Goal: Task Accomplishment & Management: Manage account settings

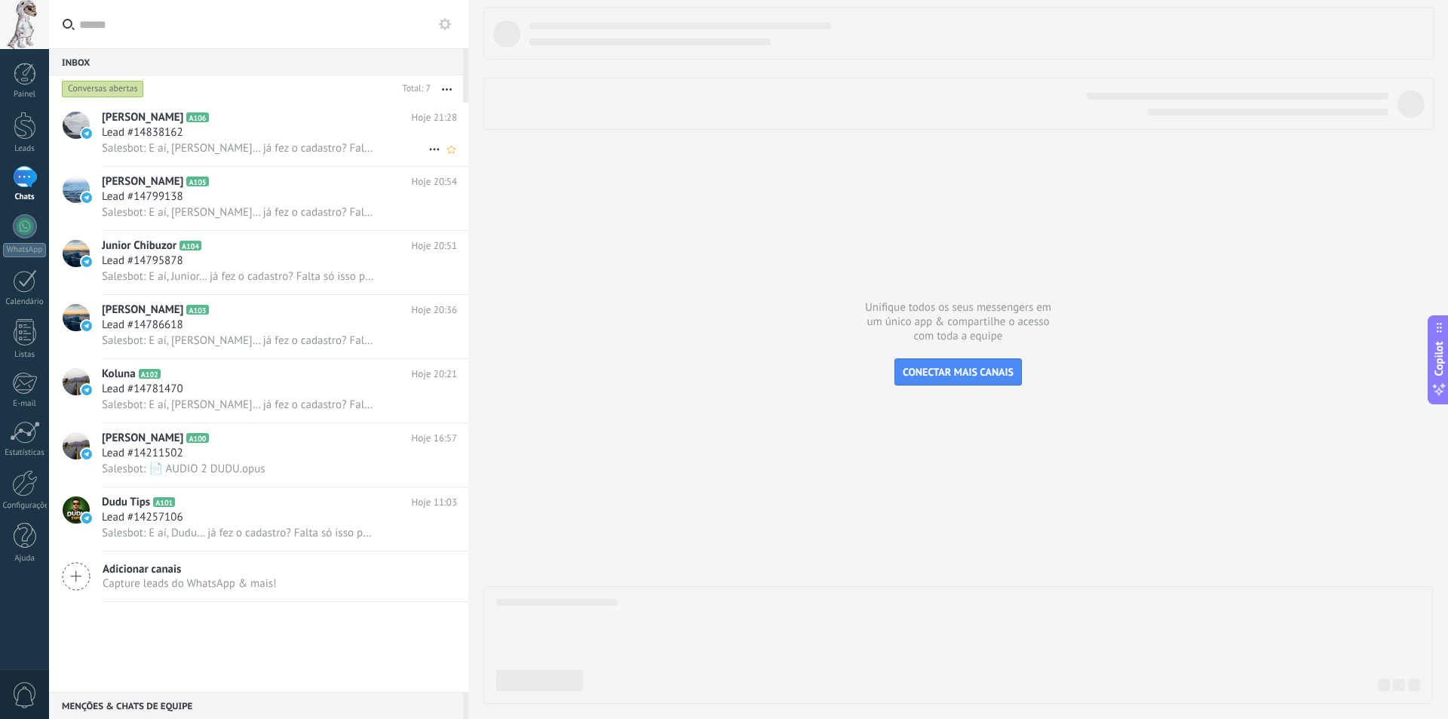
click at [207, 155] on h3 "Salesbot: E aí, [PERSON_NAME]… já fez o cadastro? Falta só isso pra eu liberar …" at bounding box center [242, 148] width 280 height 15
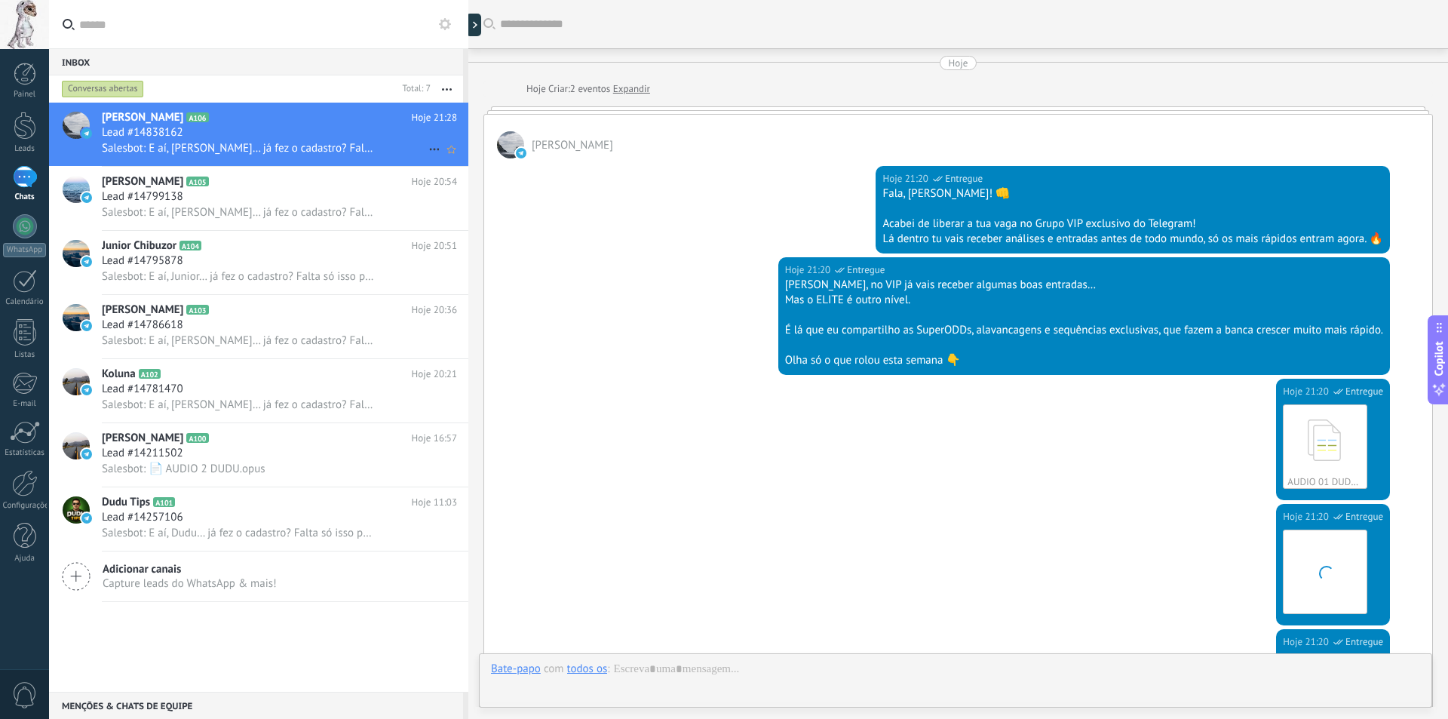
scroll to position [552, 0]
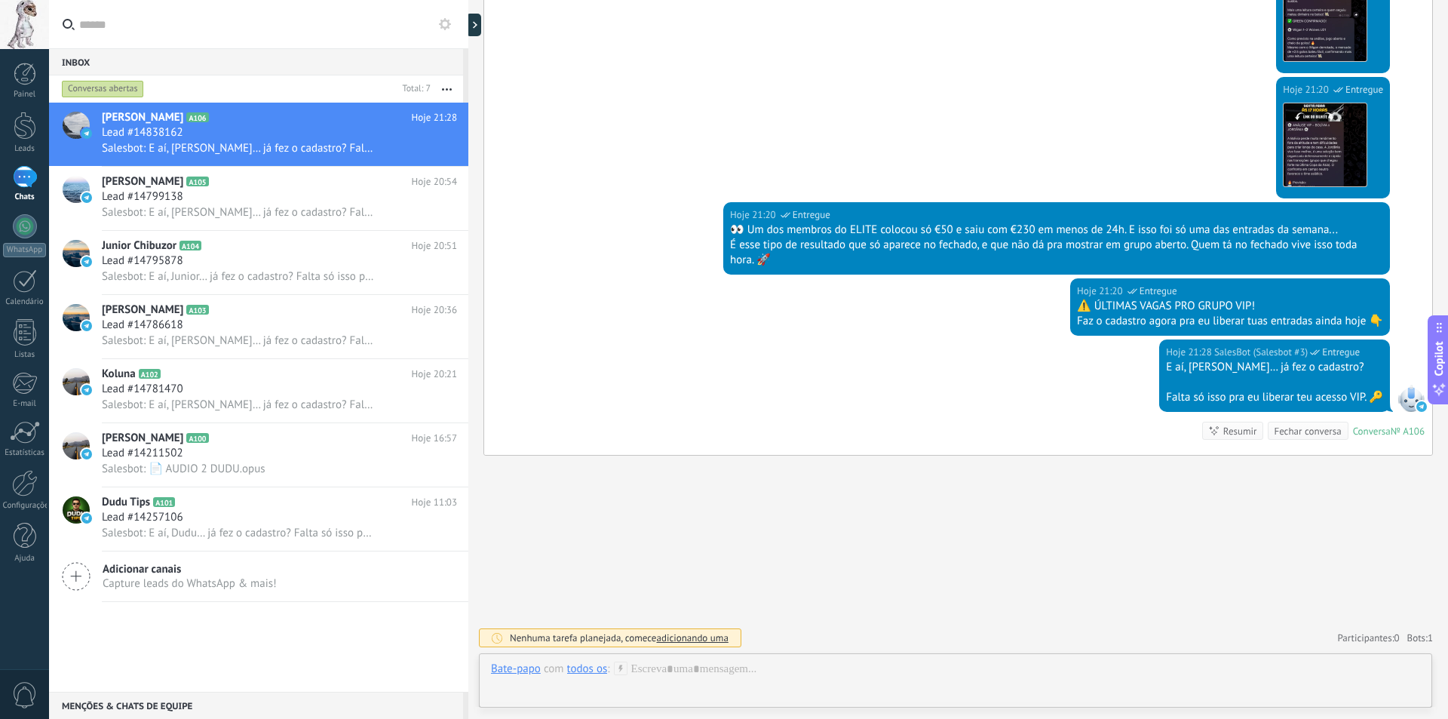
click at [25, 196] on div "Chats" at bounding box center [25, 197] width 44 height 10
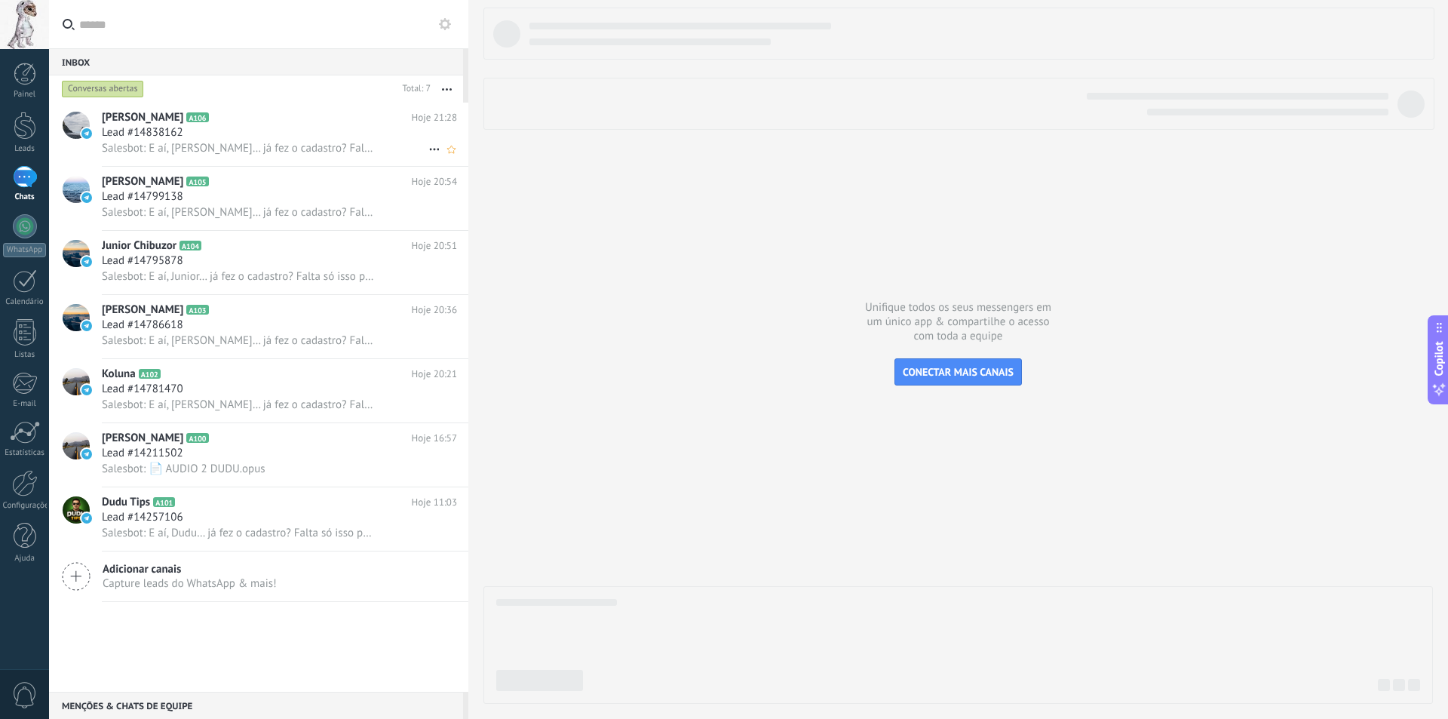
click at [330, 152] on span "Salesbot: E aí, [PERSON_NAME]… já fez o cadastro? Falta só isso pra eu liberar …" at bounding box center [238, 148] width 272 height 14
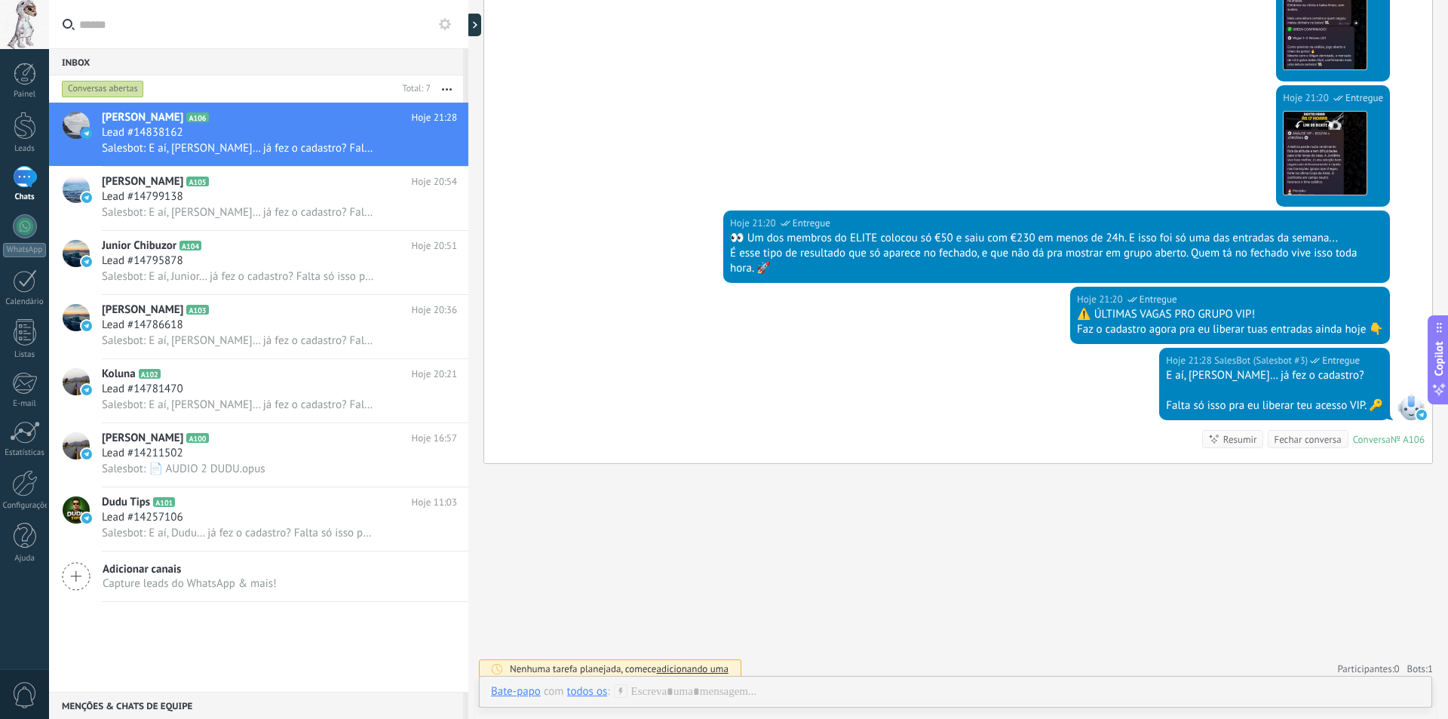
scroll to position [552, 0]
